Goal: Task Accomplishment & Management: Manage account settings

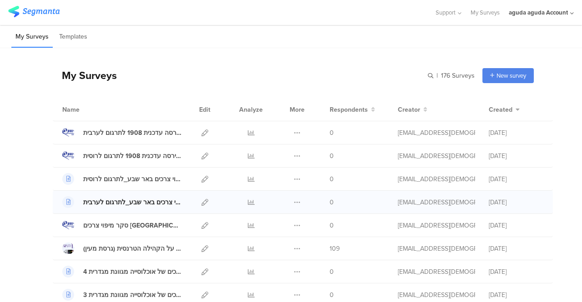
click at [150, 201] on div "סקר מיפוי צרכים באר שבע_לתרגום לערבית" at bounding box center [132, 203] width 98 height 10
click at [201, 201] on icon at bounding box center [204, 202] width 7 height 7
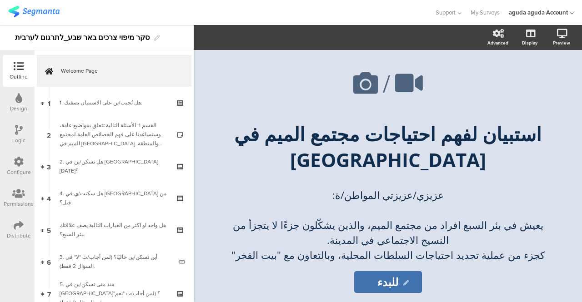
click at [25, 196] on icon at bounding box center [18, 194] width 13 height 10
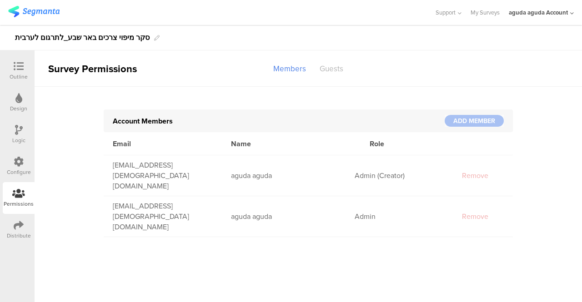
click at [326, 71] on div "Guests" at bounding box center [331, 69] width 37 height 16
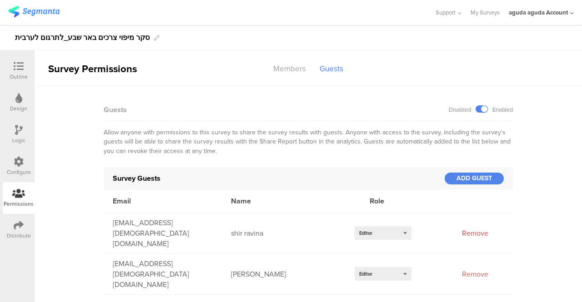
click at [476, 228] on div "Remove" at bounding box center [474, 233] width 45 height 10
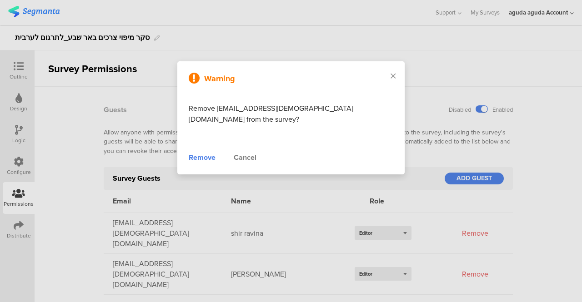
click at [209, 152] on div "Remove" at bounding box center [202, 157] width 27 height 11
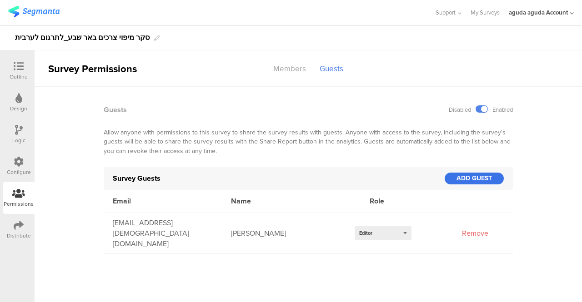
click at [460, 182] on div "ADD GUEST" at bounding box center [473, 179] width 59 height 12
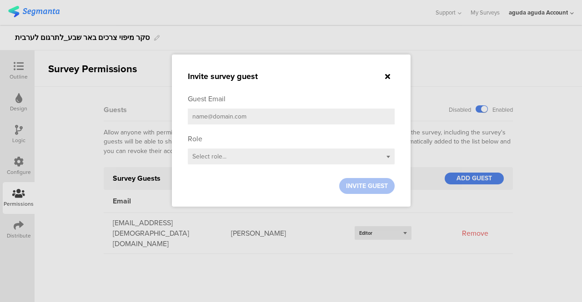
click at [368, 115] on input "email" at bounding box center [291, 117] width 207 height 16
type input "ש"
type input "[EMAIL_ADDRESS][DEMOGRAPHIC_DATA][DOMAIN_NAME]"
click at [389, 158] on div "Select role..." at bounding box center [291, 157] width 207 height 16
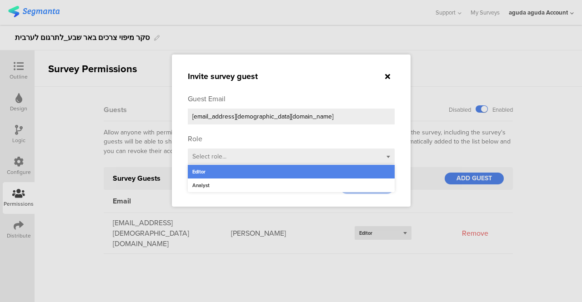
click at [204, 174] on div "Editor" at bounding box center [291, 172] width 207 height 14
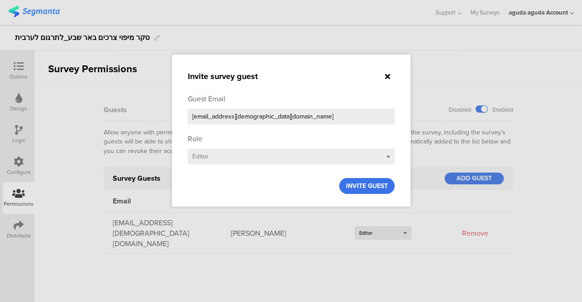
click at [354, 188] on span "INVITE GUEST" at bounding box center [367, 186] width 42 height 10
